Goal: Information Seeking & Learning: Check status

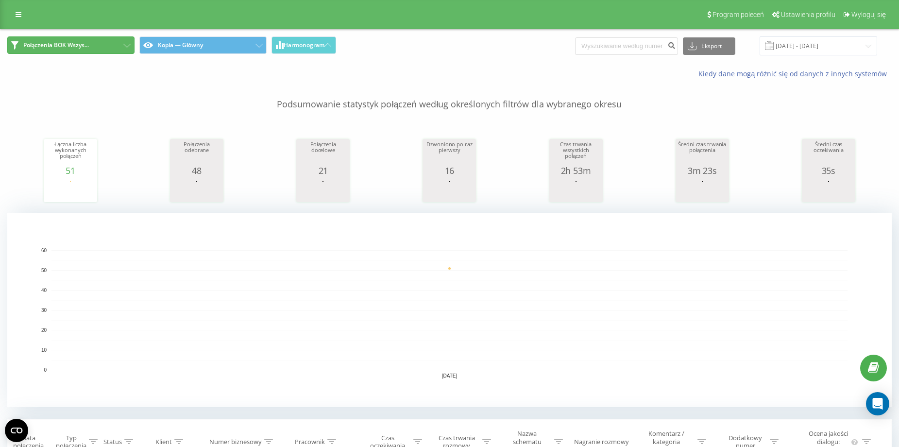
click at [115, 44] on button "Połączenia BOK Wszys..." at bounding box center [70, 44] width 127 height 17
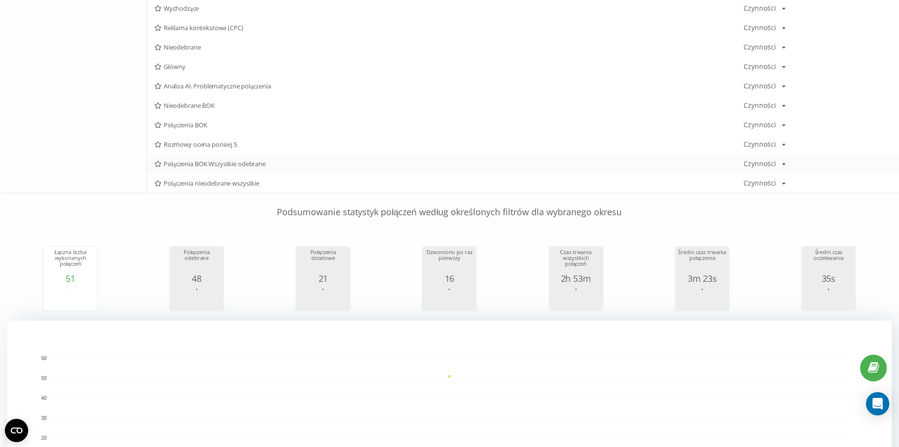
scroll to position [194, 0]
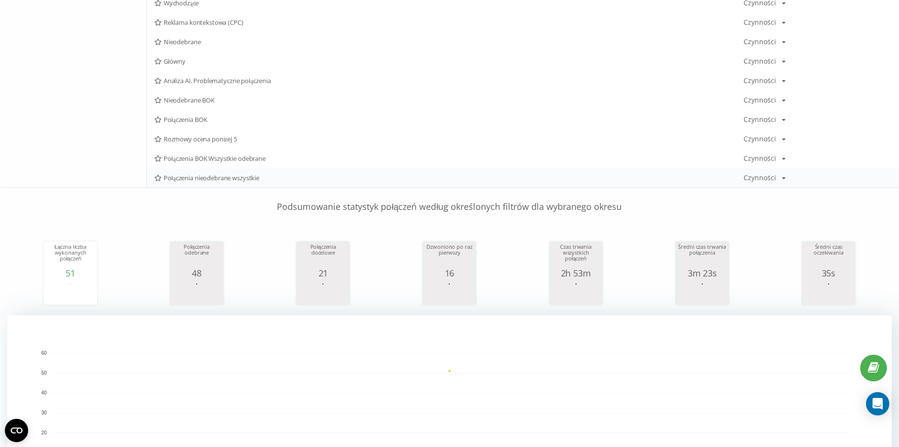
click at [239, 181] on span "Połączenia nieodebrane wszystkie" at bounding box center [448, 177] width 589 height 7
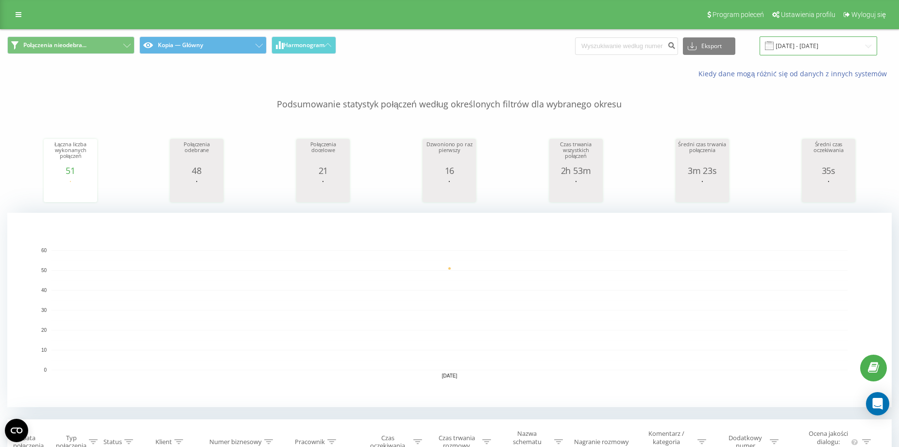
click at [801, 51] on input "[DATE] - [DATE]" at bounding box center [819, 45] width 118 height 19
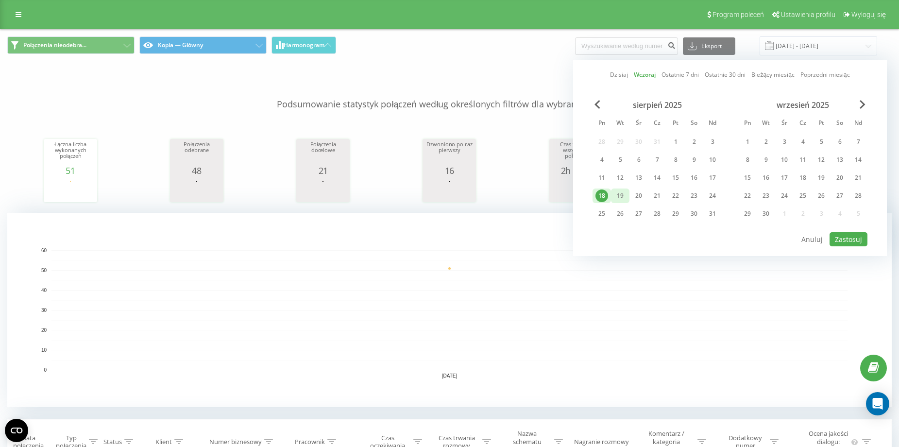
click at [617, 195] on div "19" at bounding box center [620, 195] width 13 height 13
click at [854, 235] on button "Zastosuj" at bounding box center [849, 239] width 38 height 14
type input "[DATE] - [DATE]"
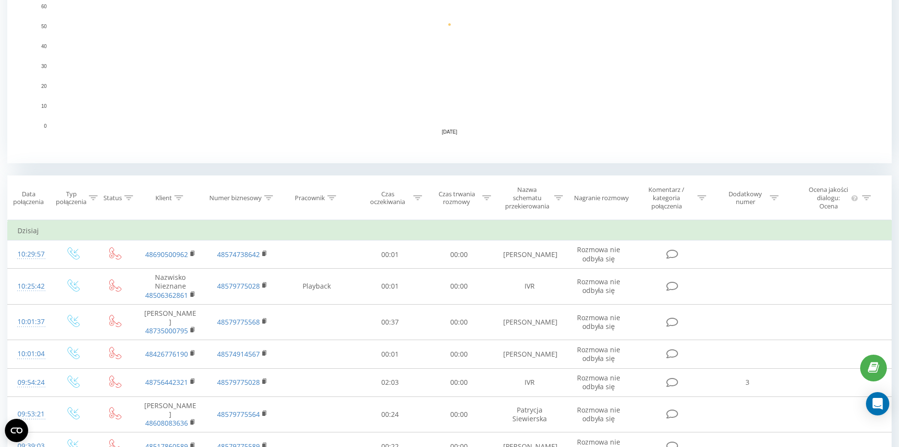
scroll to position [291, 0]
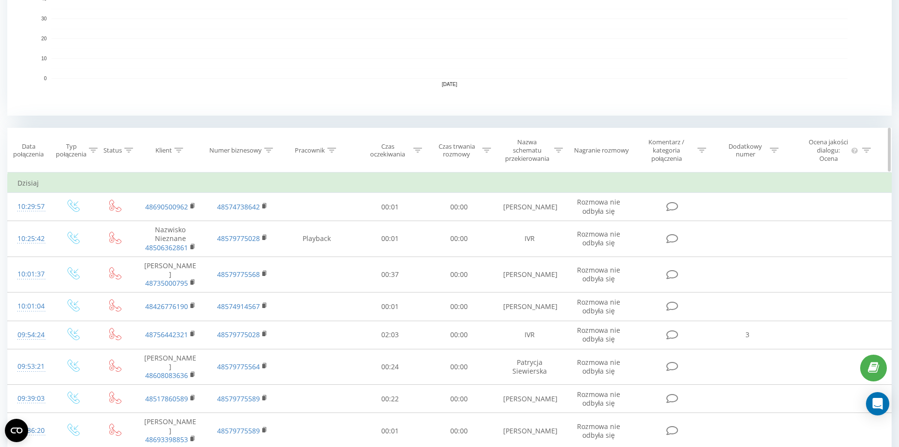
click at [419, 149] on icon at bounding box center [417, 150] width 9 height 5
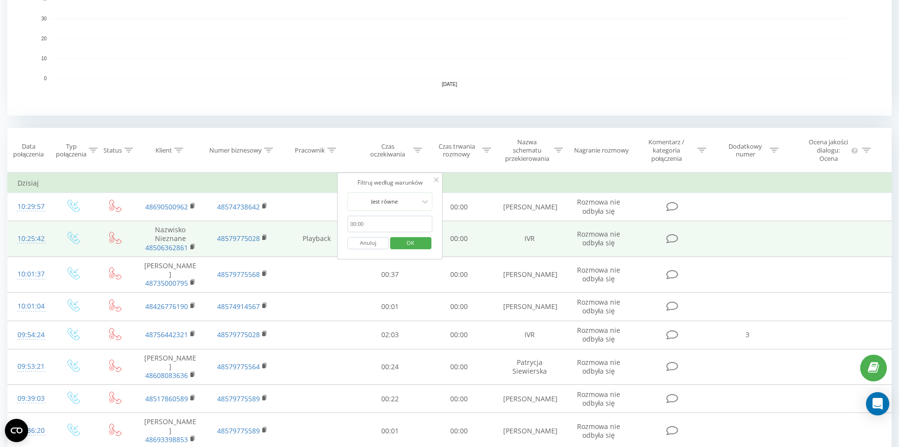
drag, startPoint x: 377, startPoint y: 226, endPoint x: 325, endPoint y: 226, distance: 51.5
type input "20"
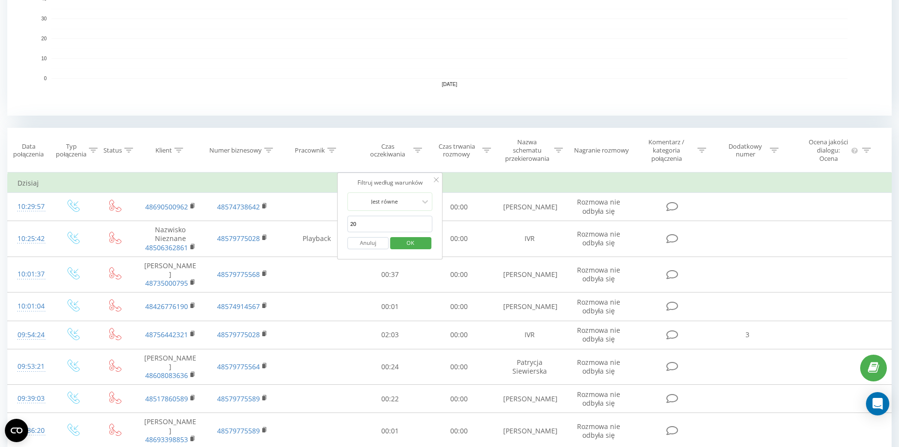
click at [415, 240] on span "OK" at bounding box center [410, 242] width 27 height 15
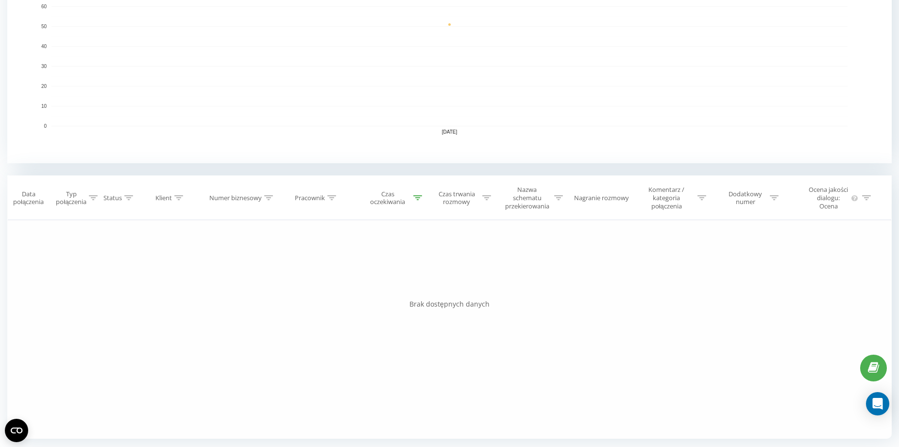
scroll to position [244, 0]
click at [418, 197] on icon at bounding box center [417, 197] width 9 height 5
click at [373, 291] on button "Anuluj" at bounding box center [367, 291] width 41 height 12
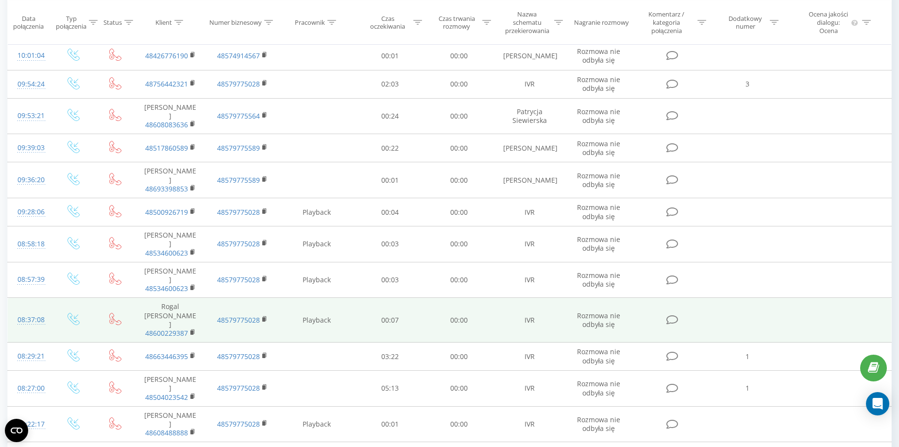
scroll to position [406, 0]
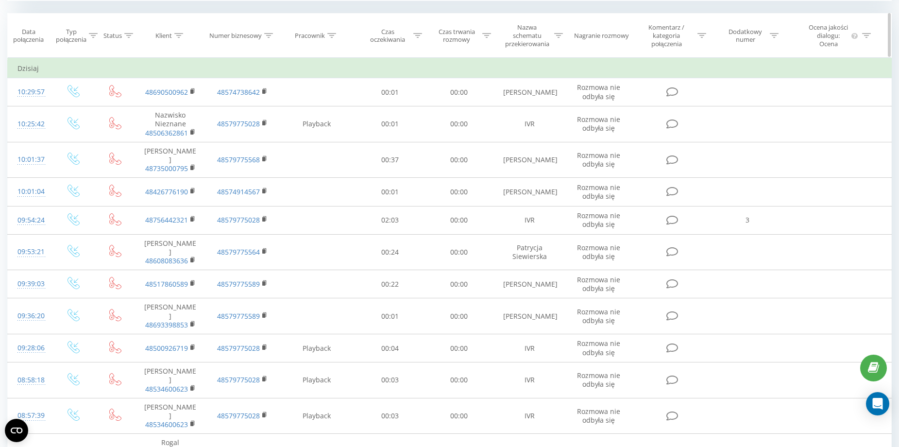
click at [778, 34] on icon at bounding box center [774, 35] width 9 height 5
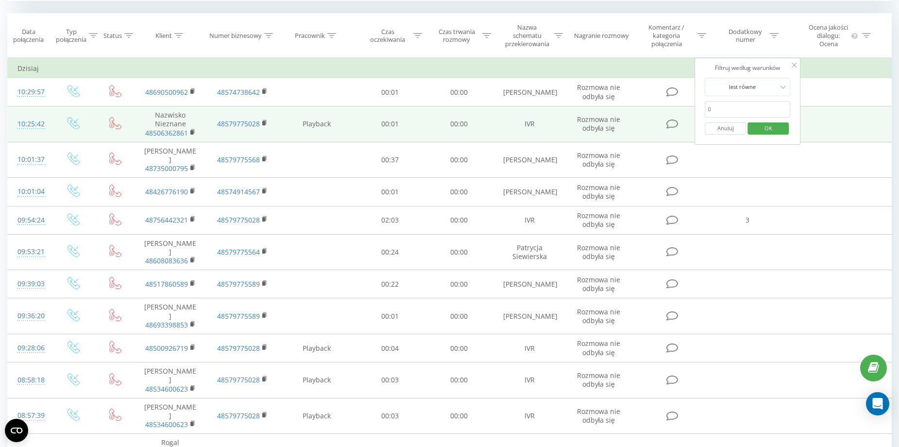
drag, startPoint x: 741, startPoint y: 101, endPoint x: 685, endPoint y: 110, distance: 57.1
click at [685, 110] on table "Filtruj według warunków Jest równe Wprowadź wartość Anuluj OK Filtruj według wa…" at bounding box center [449, 354] width 885 height 592
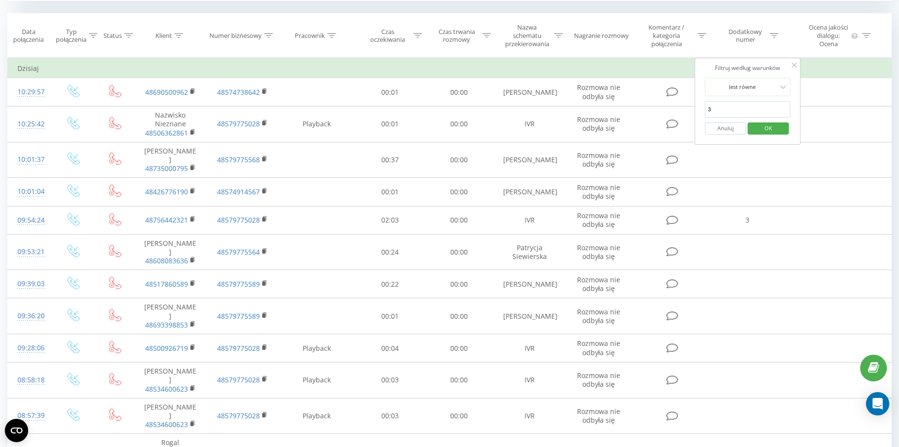
type input "3"
click at [708, 66] on div "Filtruj według warunków" at bounding box center [748, 68] width 86 height 10
click at [773, 127] on span "OK" at bounding box center [768, 127] width 27 height 15
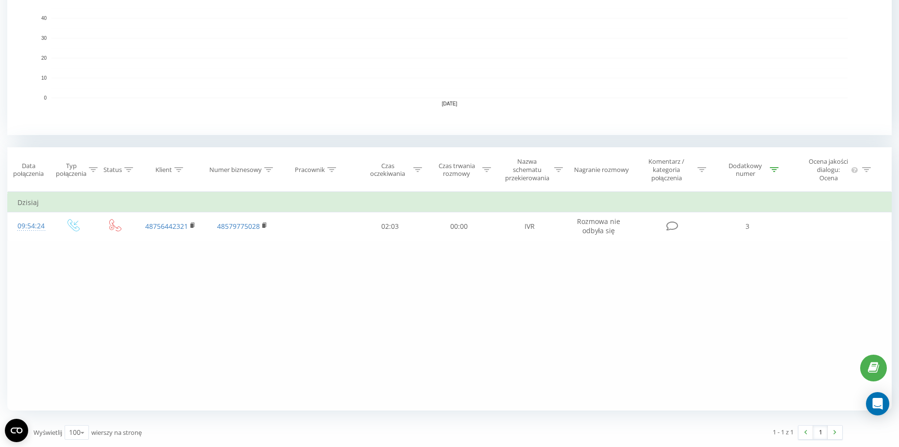
scroll to position [272, 0]
